Goal: Find specific page/section: Find specific page/section

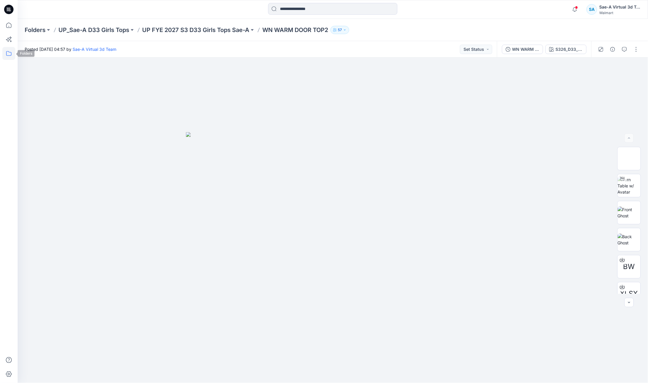
click at [12, 53] on icon at bounding box center [8, 53] width 13 height 13
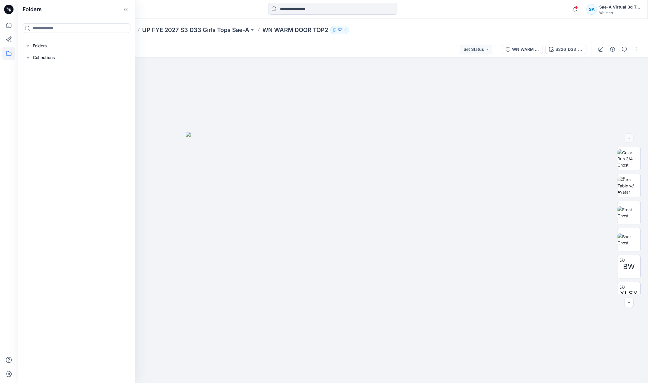
click at [53, 26] on input at bounding box center [77, 28] width 108 height 9
type input "****"
click at [68, 26] on input "****" at bounding box center [77, 28] width 108 height 9
click at [334, 9] on input at bounding box center [332, 9] width 129 height 12
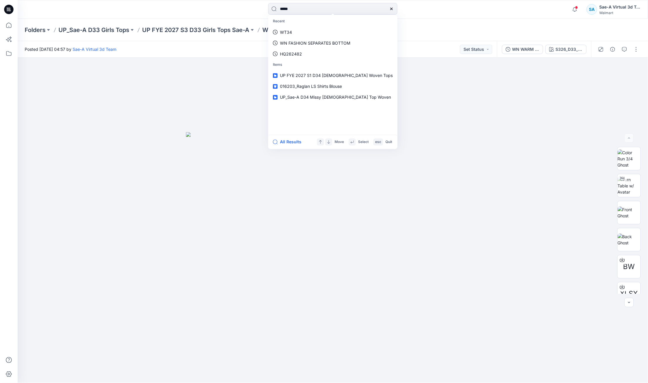
type input "******"
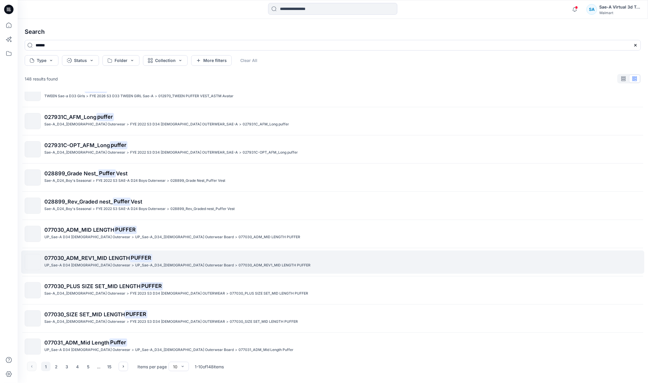
scroll to position [19, 0]
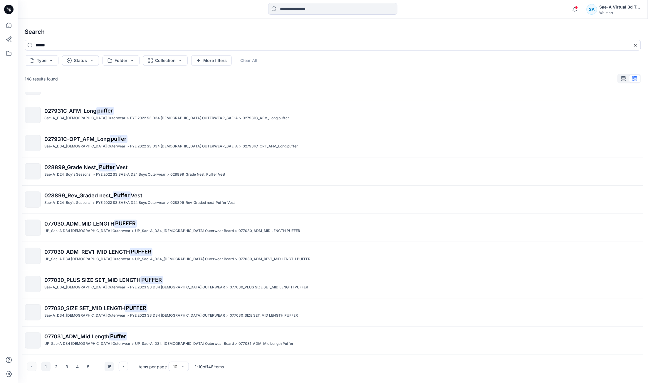
click at [107, 367] on button "15" at bounding box center [109, 366] width 9 height 9
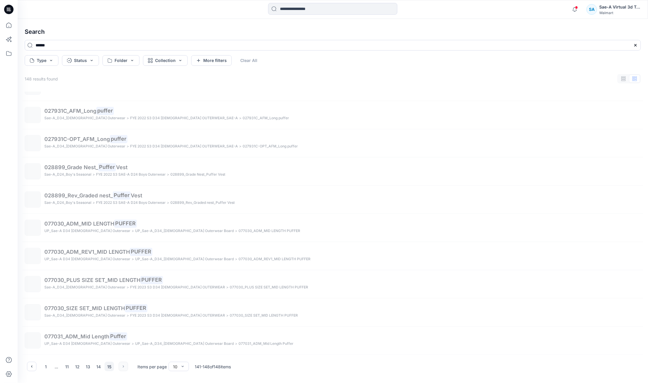
scroll to position [0, 0]
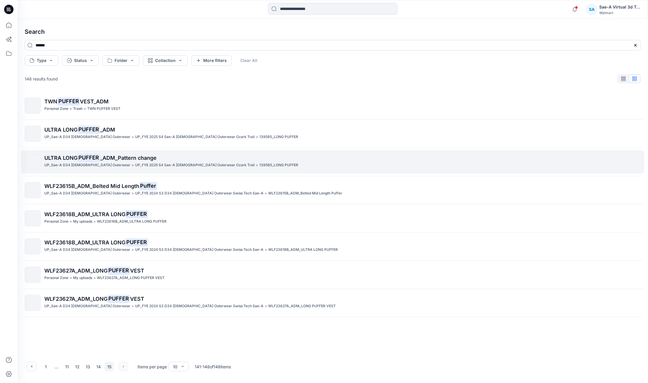
click at [135, 158] on span "_ADM_Pattern change" at bounding box center [128, 158] width 56 height 6
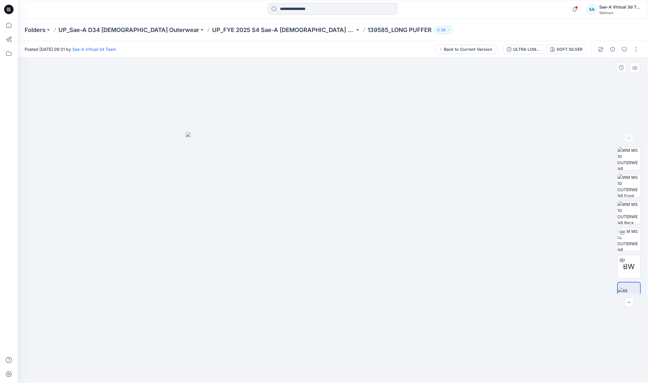
click at [311, 3] on input at bounding box center [332, 9] width 129 height 12
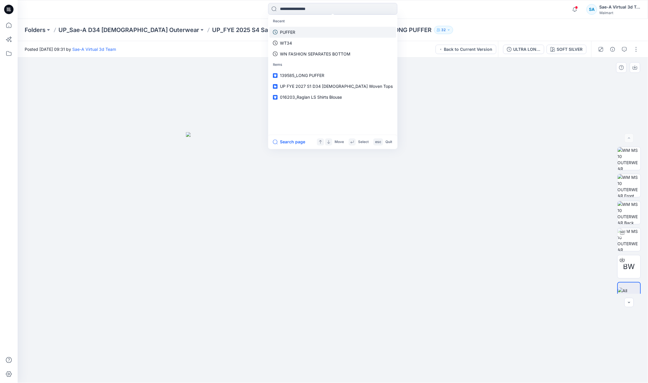
click at [312, 31] on link "PUFFER" at bounding box center [332, 32] width 127 height 11
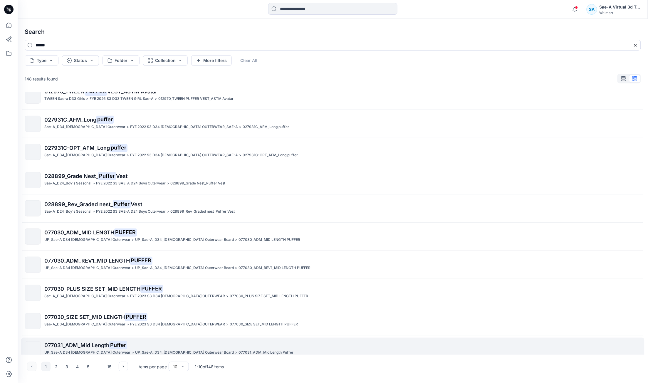
scroll to position [19, 0]
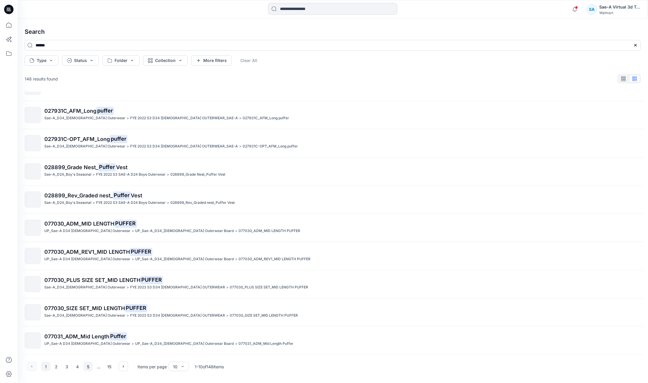
click at [84, 368] on button "5" at bounding box center [87, 366] width 9 height 9
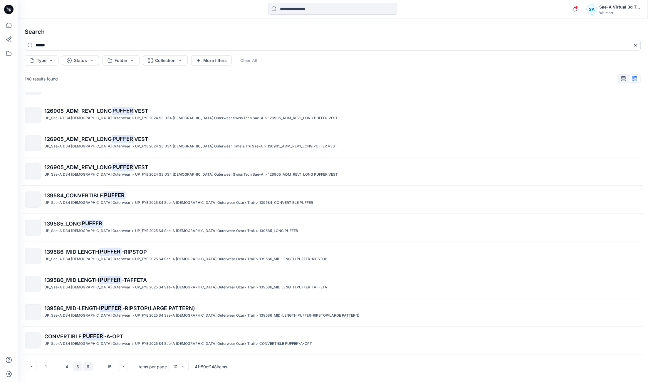
click at [92, 368] on button "6" at bounding box center [87, 366] width 9 height 9
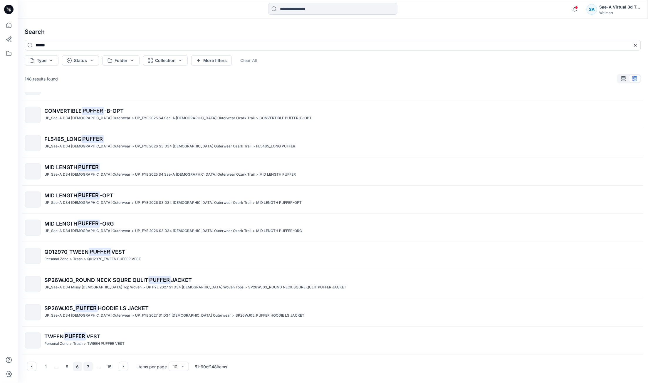
click at [90, 367] on button "7" at bounding box center [87, 366] width 9 height 9
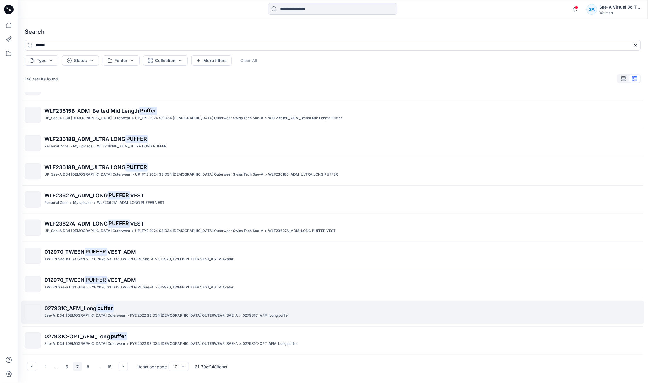
click at [93, 307] on span "027931C_AFM_Long" at bounding box center [70, 308] width 52 height 6
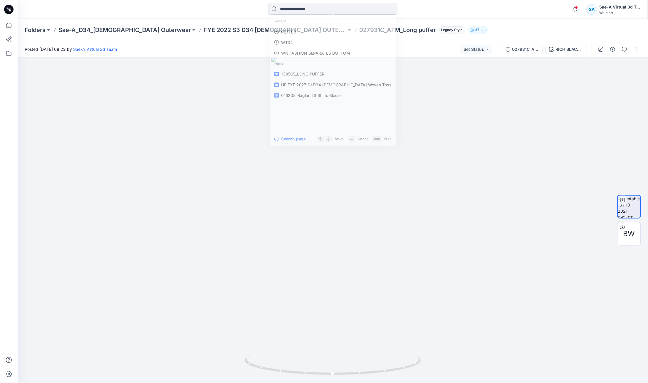
click at [297, 7] on input at bounding box center [332, 9] width 129 height 12
click at [309, 30] on link "PUFFER" at bounding box center [332, 32] width 127 height 11
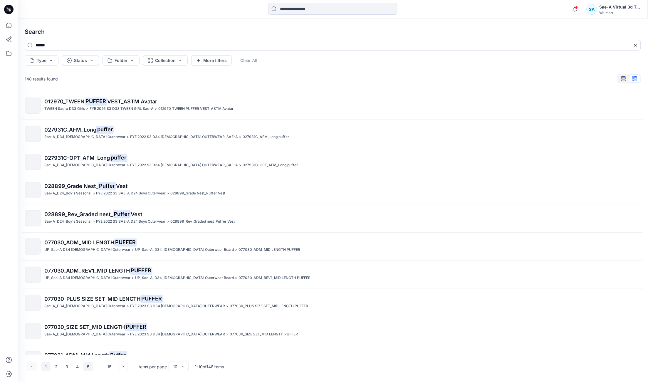
click at [90, 366] on button "5" at bounding box center [87, 366] width 9 height 9
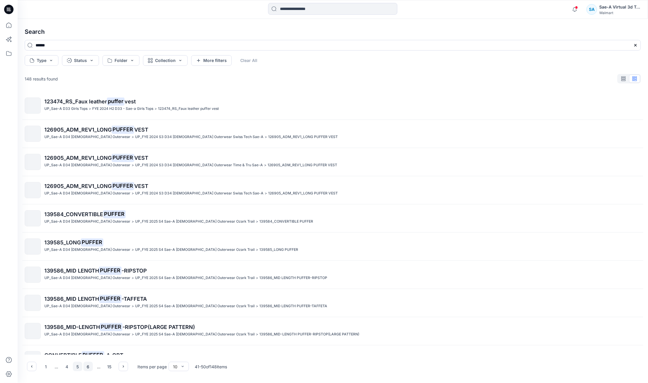
click at [91, 367] on button "6" at bounding box center [87, 366] width 9 height 9
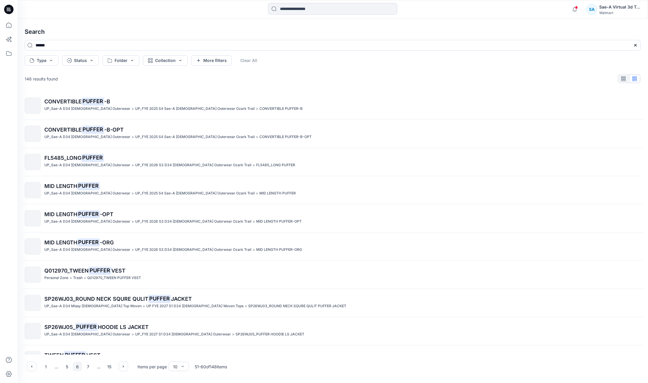
click at [96, 368] on div "..." at bounding box center [98, 366] width 9 height 9
click at [91, 368] on button "7" at bounding box center [87, 366] width 9 height 9
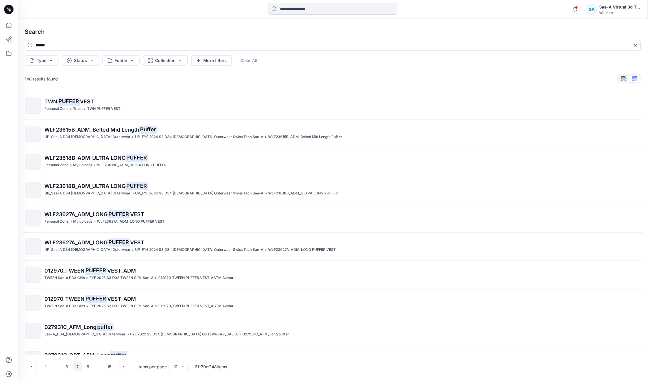
click at [94, 368] on div "..." at bounding box center [98, 366] width 9 height 9
click at [90, 368] on button "8" at bounding box center [87, 366] width 9 height 9
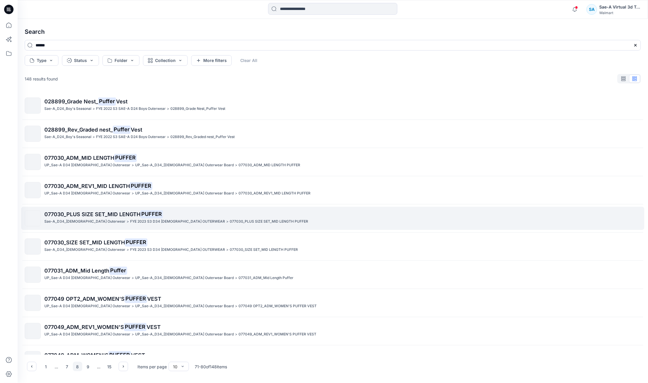
click at [126, 216] on span "077030_PLUS SIZE SET_MID LENGTH" at bounding box center [92, 214] width 96 height 6
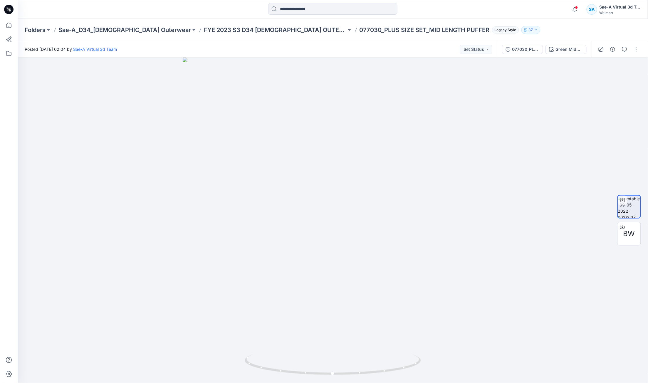
click at [234, 15] on div at bounding box center [332, 9] width 315 height 13
click at [246, 28] on p "FYE 2023 S3 D34 [DEMOGRAPHIC_DATA] OUTERWEAR" at bounding box center [275, 30] width 143 height 8
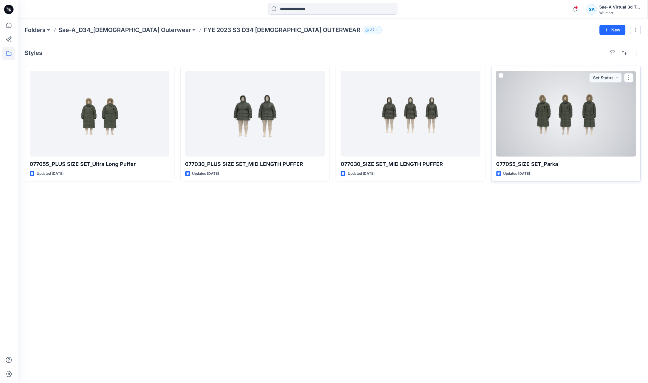
click at [545, 120] on div at bounding box center [567, 114] width 140 height 86
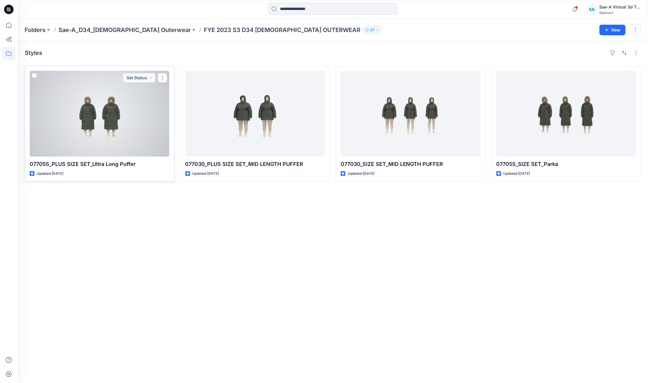
click at [102, 109] on div at bounding box center [100, 114] width 140 height 86
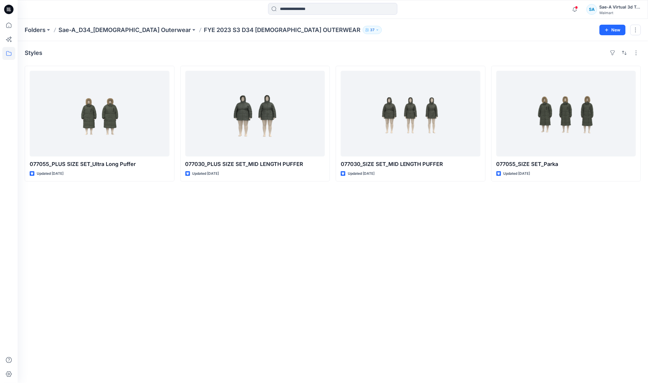
click at [204, 31] on p "FYE 2023 S3 D34 [DEMOGRAPHIC_DATA] OUTERWEAR" at bounding box center [282, 30] width 157 height 8
click at [124, 28] on p "Sae-A_D34_[DEMOGRAPHIC_DATA] Outerwear" at bounding box center [124, 30] width 133 height 8
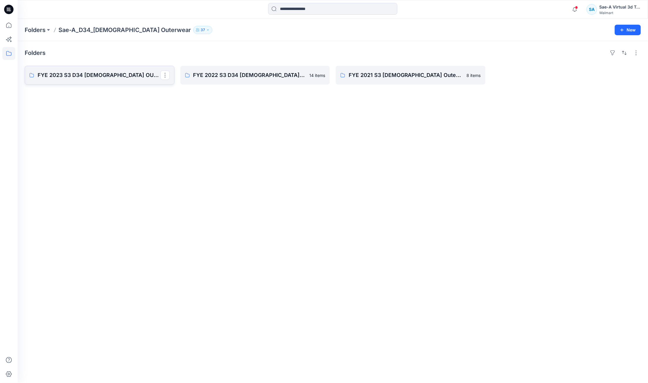
click at [105, 75] on p "FYE 2023 S3 D34 [DEMOGRAPHIC_DATA] OUTERWEAR" at bounding box center [99, 75] width 123 height 8
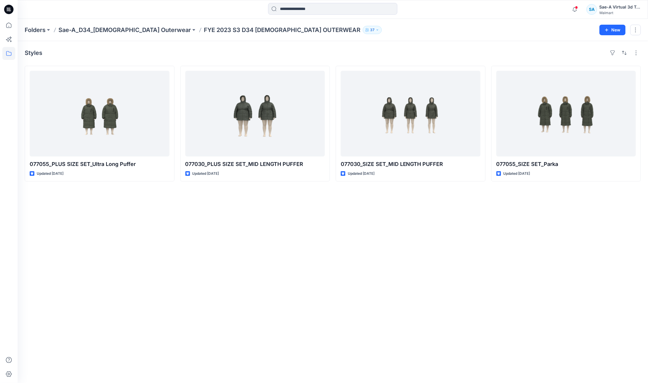
click at [12, 53] on icon at bounding box center [8, 53] width 13 height 13
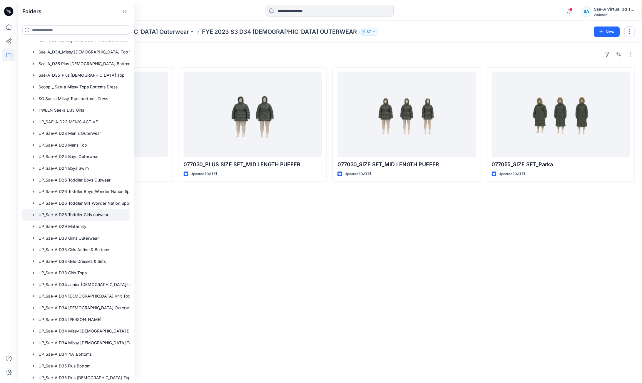
scroll to position [399, 0]
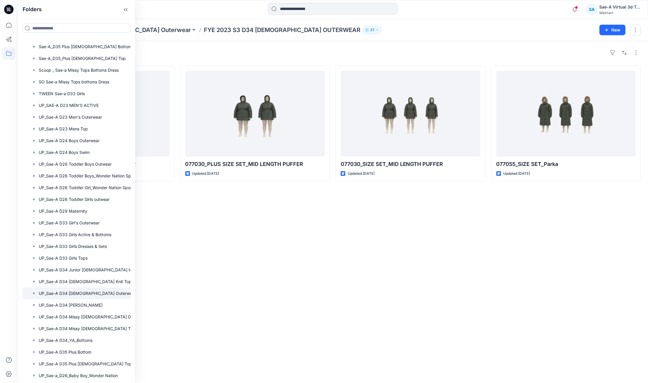
click at [68, 290] on div at bounding box center [87, 294] width 130 height 12
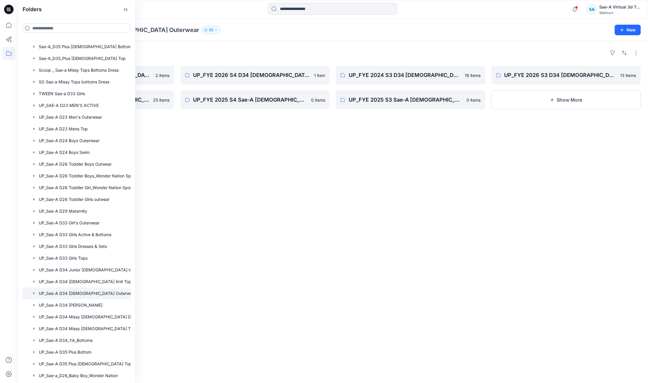
click at [83, 293] on div at bounding box center [87, 294] width 130 height 12
click at [271, 281] on div "Folders UP_FYE 2027 S1 D34 [DEMOGRAPHIC_DATA] Outerwear 2 items UP_FYE 2025 S4 …" at bounding box center [333, 212] width 631 height 342
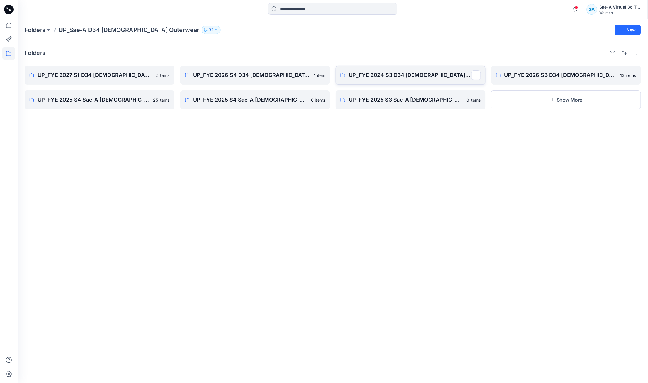
click at [422, 81] on link "UP_FYE 2024 S3 D34 [DEMOGRAPHIC_DATA] Outerwear Swiss Tech Sae-A" at bounding box center [411, 75] width 150 height 19
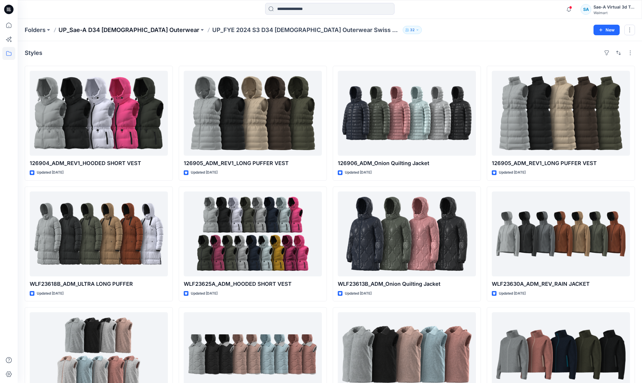
click at [137, 30] on p "UP_Sae-A D34 [DEMOGRAPHIC_DATA] Outerwear" at bounding box center [128, 30] width 141 height 8
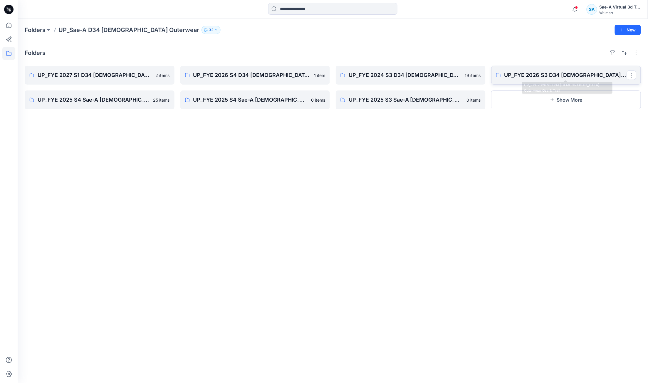
click at [530, 77] on p "UP_FYE 2026 S3 D34 [DEMOGRAPHIC_DATA] Outerwear Ozark Trail" at bounding box center [565, 75] width 123 height 8
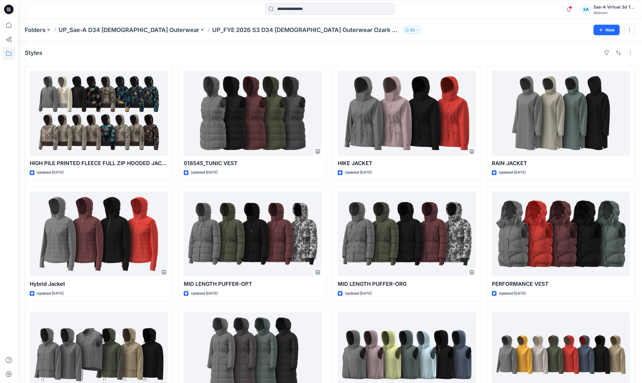
click at [121, 25] on div "Folders UP_Sae-A D34 [DEMOGRAPHIC_DATA] Outerwear UP_FYE 2026 S3 D34 [DEMOGRAPH…" at bounding box center [330, 30] width 624 height 22
click at [121, 28] on p "UP_Sae-A D34 [DEMOGRAPHIC_DATA] Outerwear" at bounding box center [128, 30] width 141 height 8
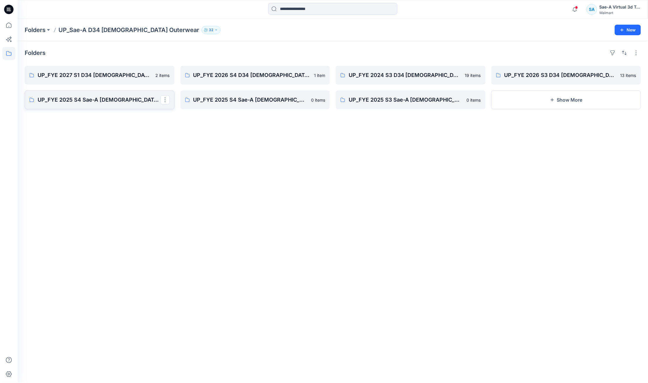
click at [76, 102] on p "UP_FYE 2025 S4 Sae-A [DEMOGRAPHIC_DATA] Outerwear Ozark Trail" at bounding box center [99, 100] width 123 height 8
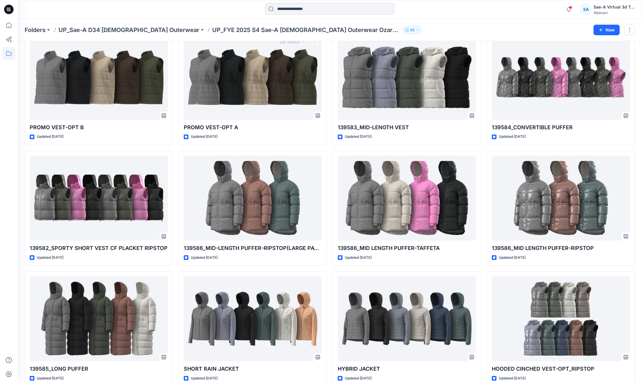
scroll to position [1, 0]
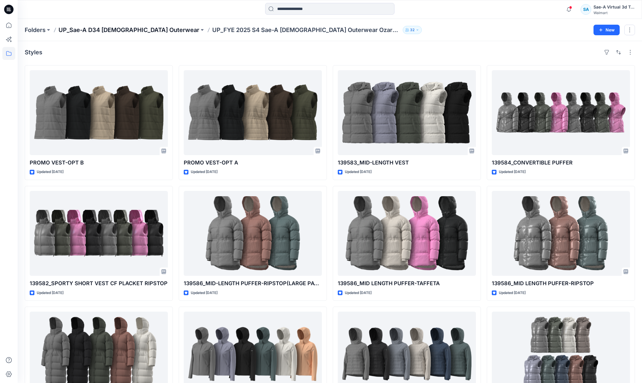
click at [117, 27] on p "UP_Sae-A D34 [DEMOGRAPHIC_DATA] Outerwear" at bounding box center [128, 30] width 141 height 8
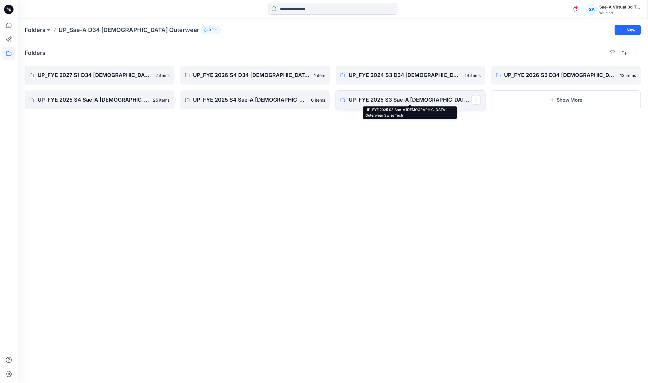
click at [378, 103] on p "UP_FYE 2025 S3 Sae-A [DEMOGRAPHIC_DATA] Outerwear Swiss Tech" at bounding box center [410, 100] width 123 height 8
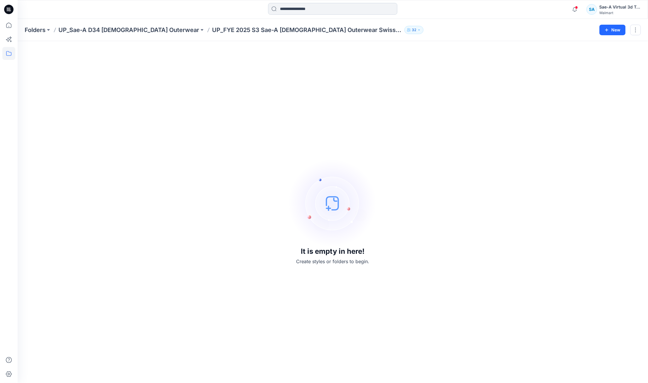
click at [306, 12] on input at bounding box center [332, 9] width 129 height 12
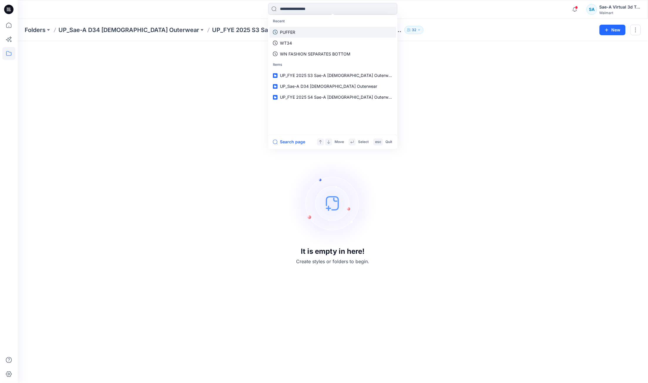
click at [304, 28] on link "PUFFER" at bounding box center [332, 32] width 127 height 11
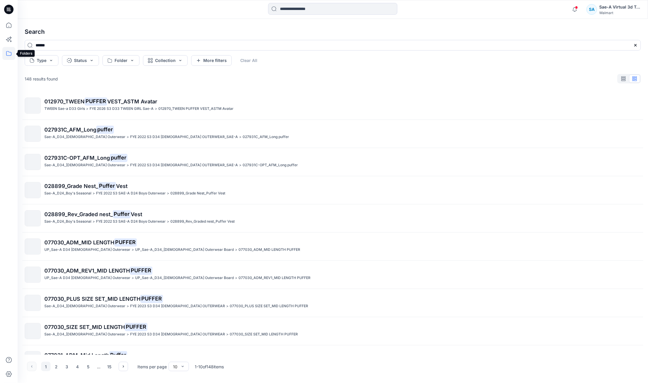
click at [8, 51] on icon at bounding box center [8, 53] width 13 height 13
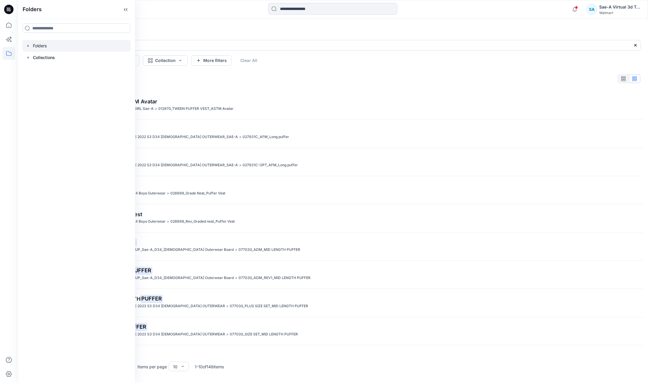
click at [24, 44] on div at bounding box center [76, 46] width 108 height 12
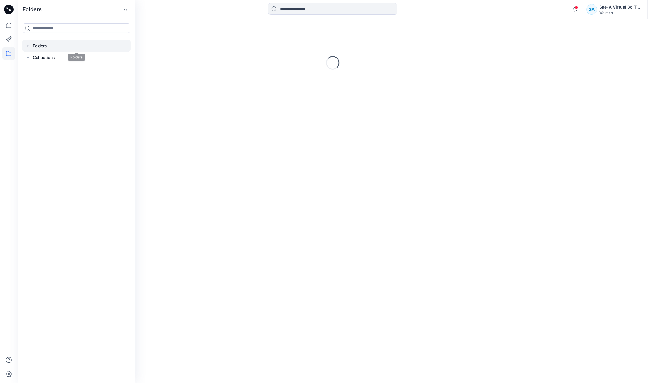
click at [26, 44] on icon "button" at bounding box center [28, 45] width 5 height 5
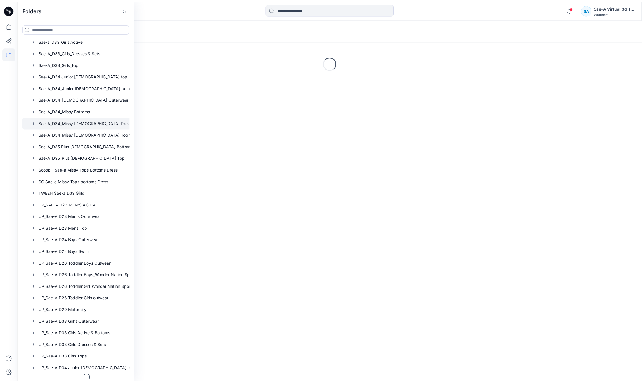
scroll to position [275, 0]
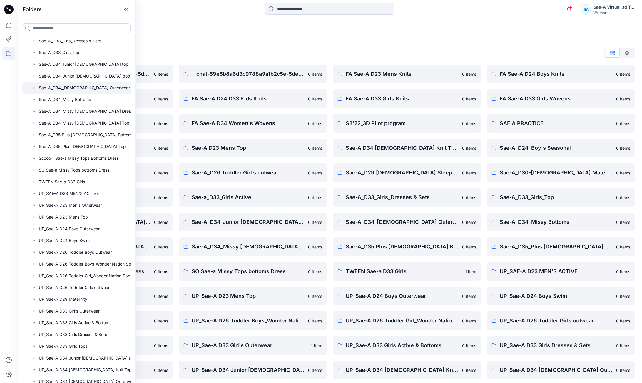
click at [86, 85] on div at bounding box center [84, 88] width 124 height 12
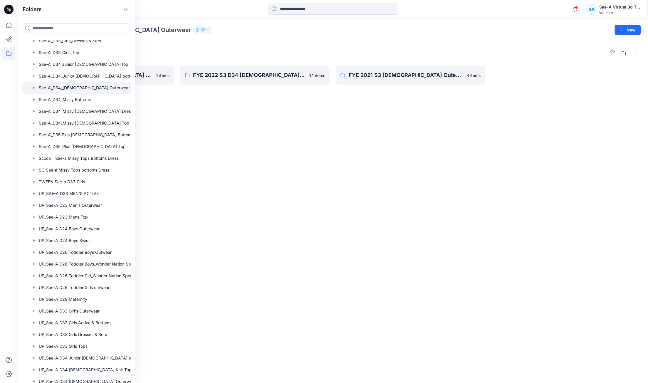
click at [253, 135] on div "Folders FYE 2023 S3 D34 [DEMOGRAPHIC_DATA] OUTERWEAR 4 items FYE 2022 S3 D34 [D…" at bounding box center [333, 212] width 631 height 342
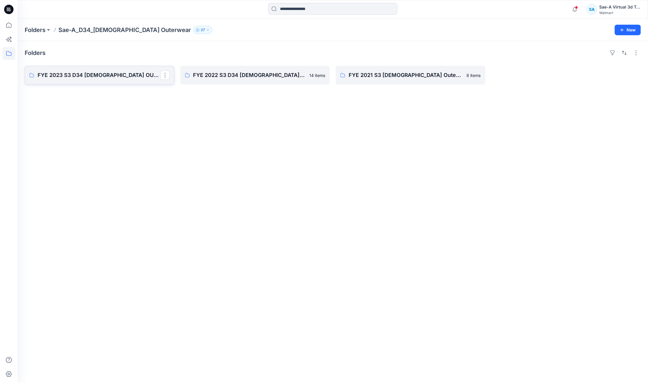
click at [108, 72] on p "FYE 2023 S3 D34 [DEMOGRAPHIC_DATA] OUTERWEAR" at bounding box center [99, 75] width 123 height 8
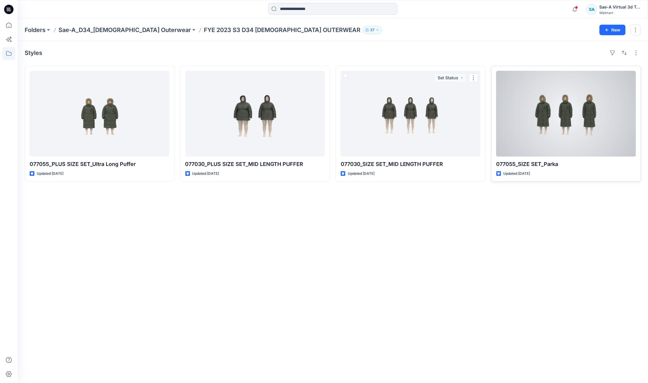
click at [564, 137] on div at bounding box center [567, 114] width 140 height 86
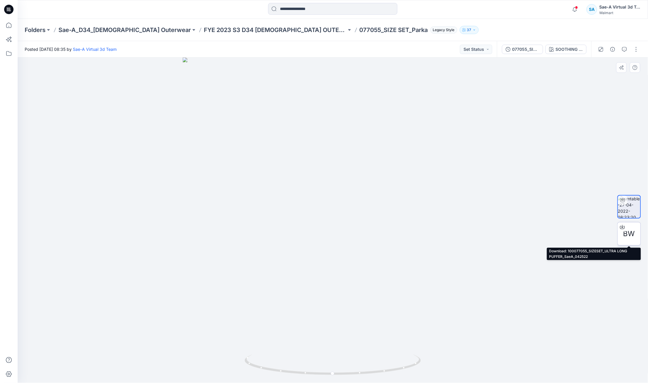
click at [623, 227] on icon at bounding box center [622, 226] width 2 height 3
click at [246, 27] on p "FYE 2023 S3 D34 [DEMOGRAPHIC_DATA] OUTERWEAR" at bounding box center [275, 30] width 143 height 8
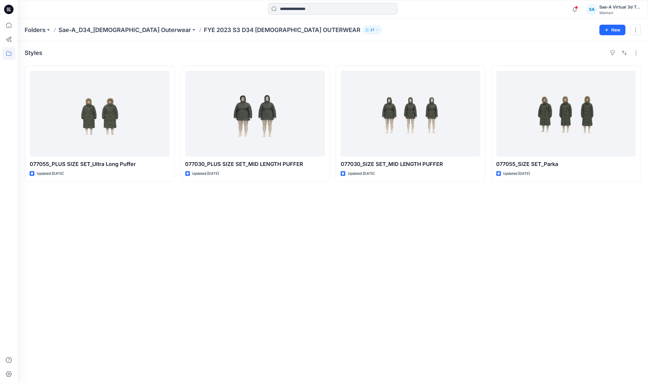
click at [326, 13] on input at bounding box center [332, 9] width 129 height 12
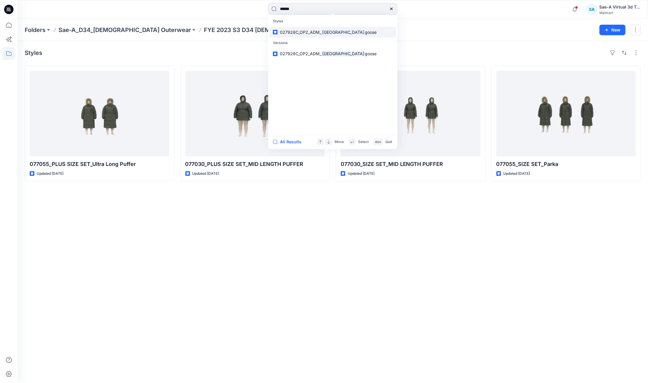
type input "******"
click at [337, 31] on mark "[GEOGRAPHIC_DATA]" at bounding box center [343, 32] width 44 height 7
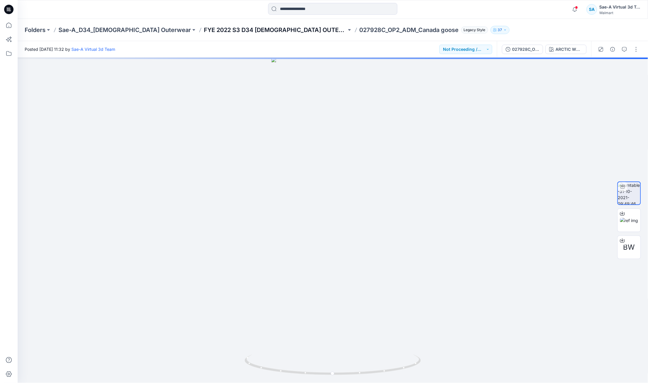
click at [218, 30] on p "FYE 2022 S3 D34 [DEMOGRAPHIC_DATA] OUTERWEAR_SAE-A" at bounding box center [275, 30] width 143 height 8
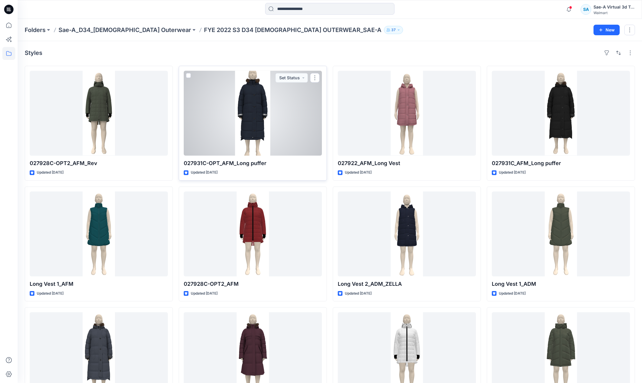
click at [267, 149] on div at bounding box center [253, 113] width 138 height 85
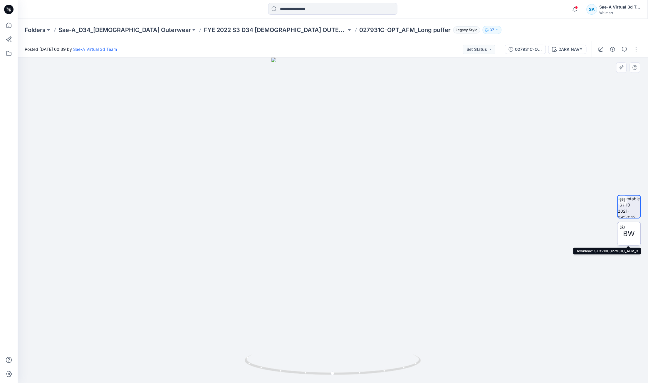
click at [622, 225] on icon at bounding box center [622, 227] width 5 height 5
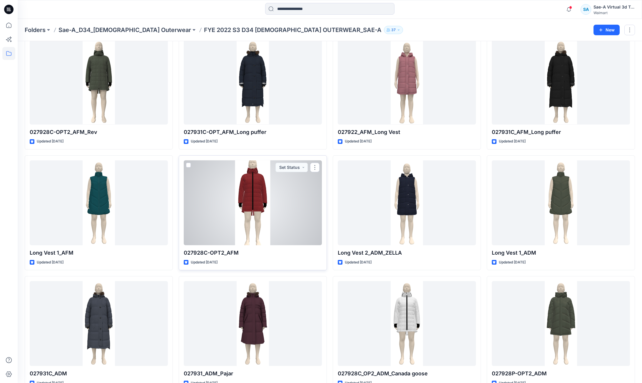
scroll to position [67, 0]
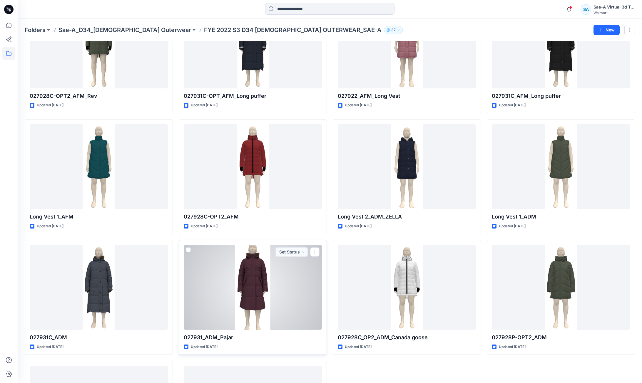
click at [268, 272] on div at bounding box center [253, 287] width 138 height 85
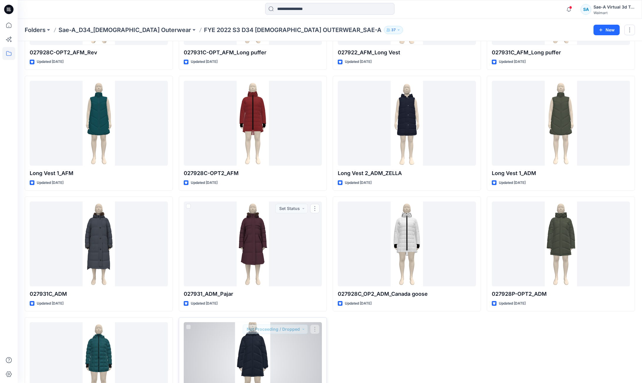
scroll to position [167, 0]
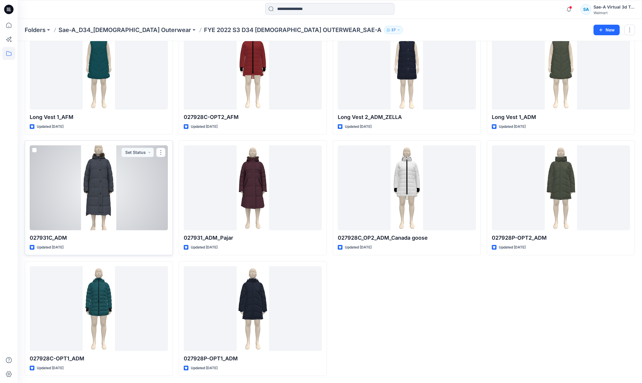
click at [113, 206] on div at bounding box center [99, 187] width 138 height 85
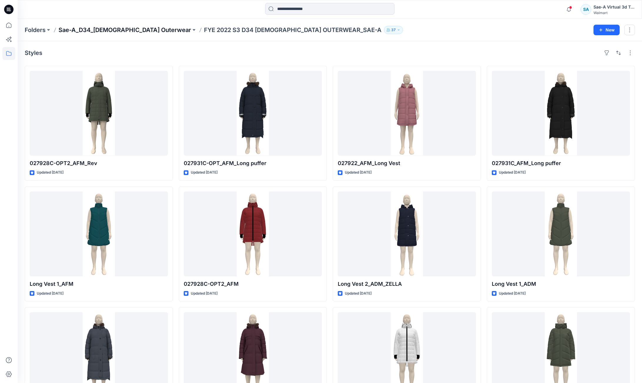
click at [124, 26] on p "Sae-A_D34_[DEMOGRAPHIC_DATA] Outerwear" at bounding box center [124, 30] width 133 height 8
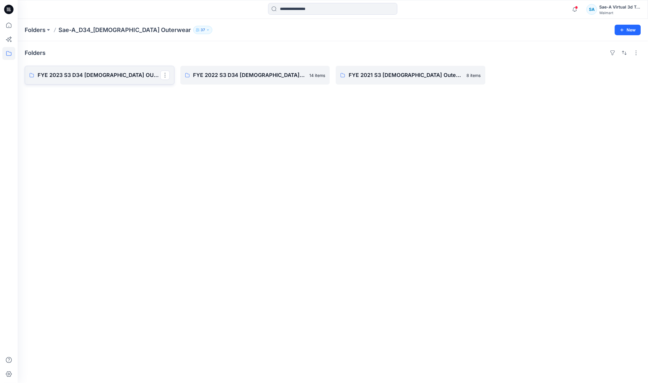
click at [98, 75] on p "FYE 2023 S3 D34 [DEMOGRAPHIC_DATA] OUTERWEAR" at bounding box center [99, 75] width 123 height 8
click at [235, 81] on link "FYE 2022 S3 D34 [DEMOGRAPHIC_DATA] OUTERWEAR_SAE-A" at bounding box center [255, 75] width 150 height 19
